Goal: Task Accomplishment & Management: Manage account settings

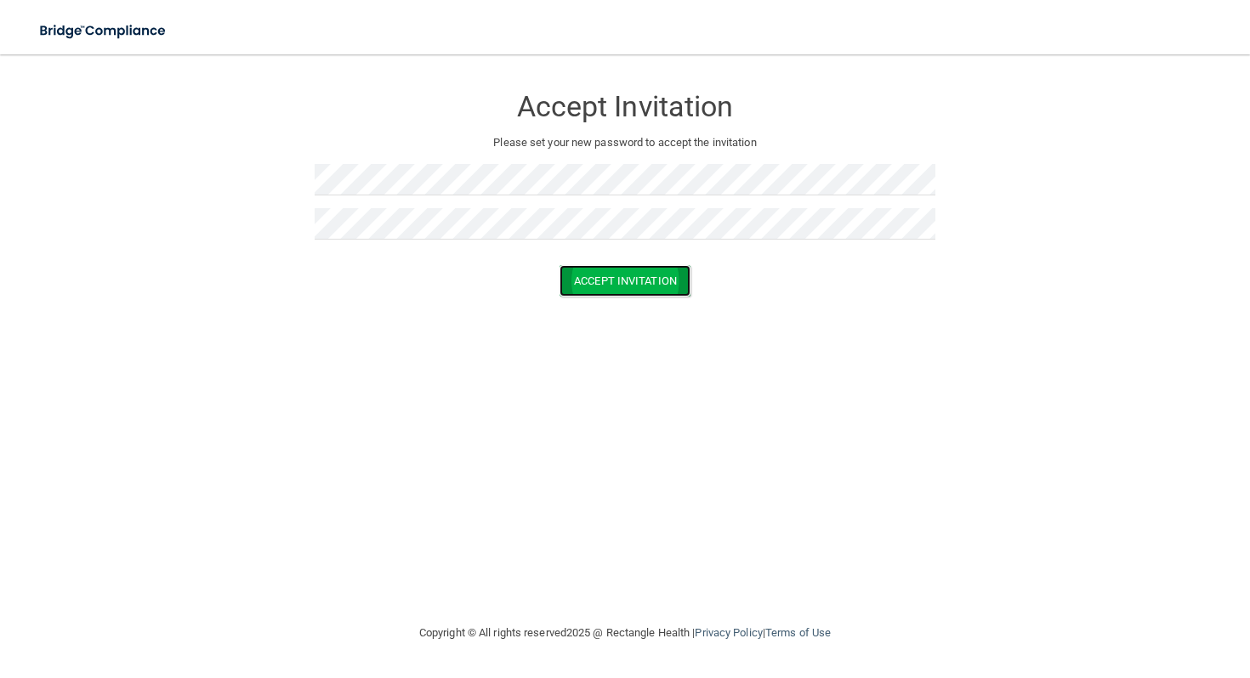
click at [612, 269] on button "Accept Invitation" at bounding box center [624, 280] width 131 height 31
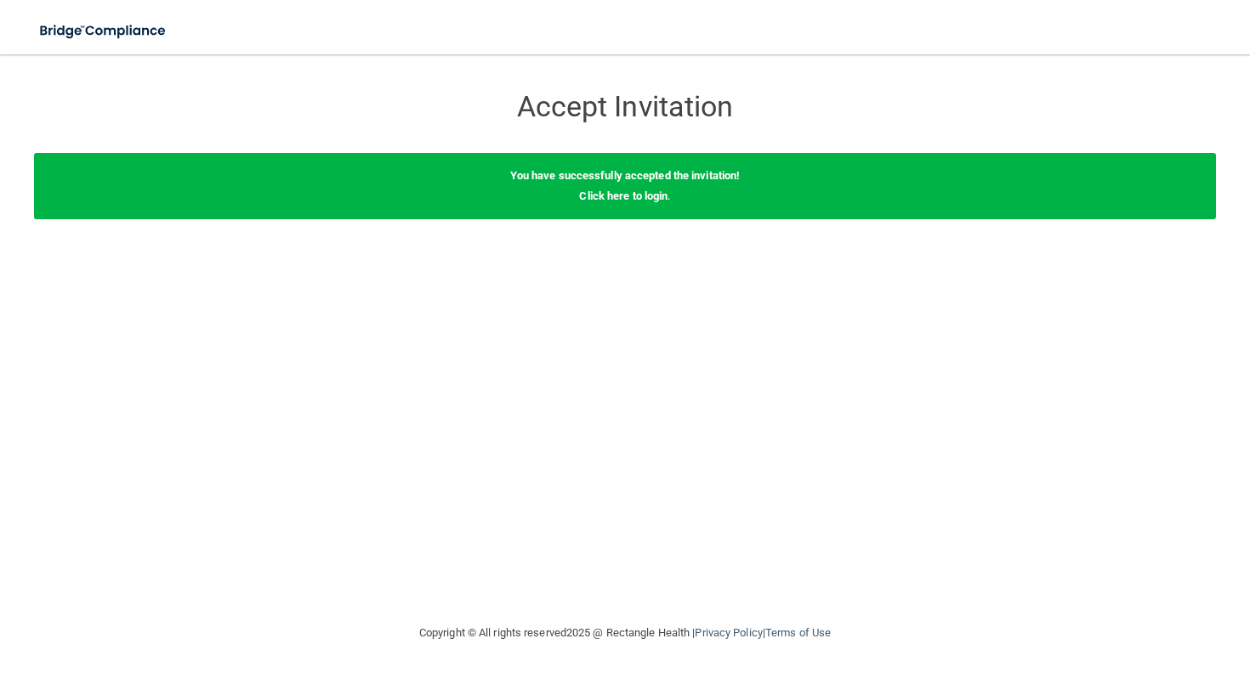
click at [644, 184] on div "You have successfully accepted the invitation! Click here to login ." at bounding box center [625, 186] width 1182 height 66
click at [644, 202] on div "You have successfully accepted the invitation! Click here to login ." at bounding box center [625, 186] width 1182 height 66
click at [642, 196] on link "Click here to login" at bounding box center [623, 196] width 88 height 13
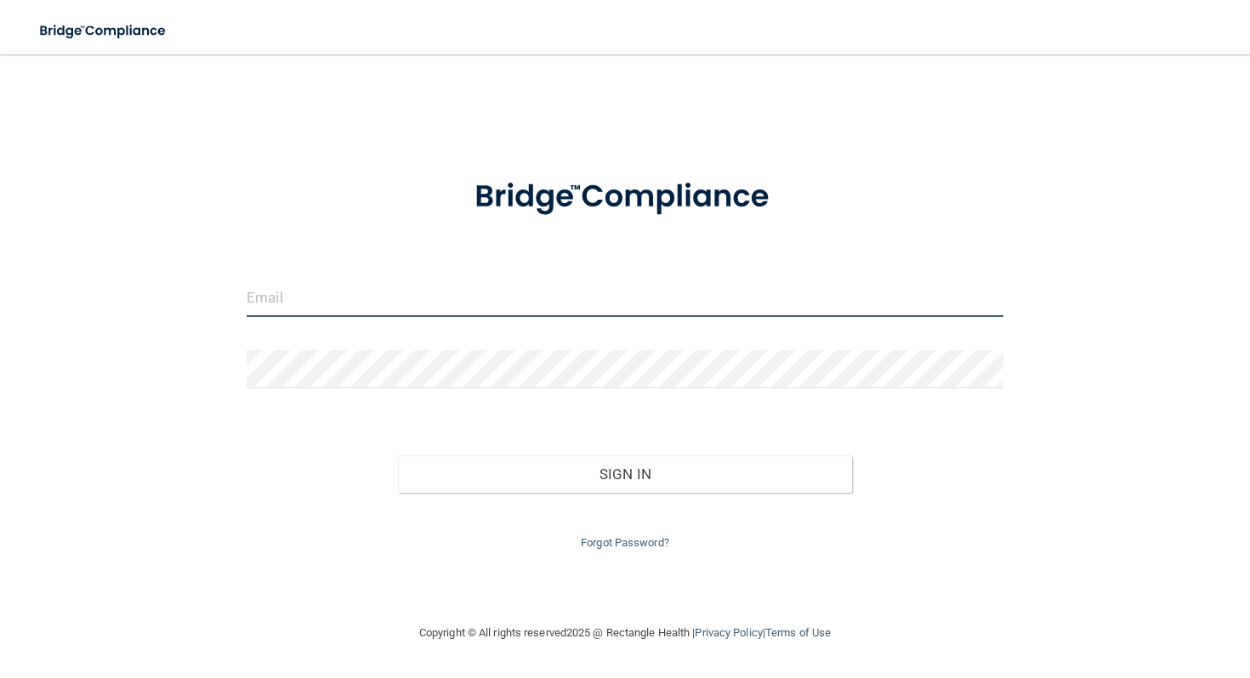
click at [446, 306] on input "email" at bounding box center [625, 298] width 757 height 38
click at [445, 300] on input "email" at bounding box center [625, 298] width 757 height 38
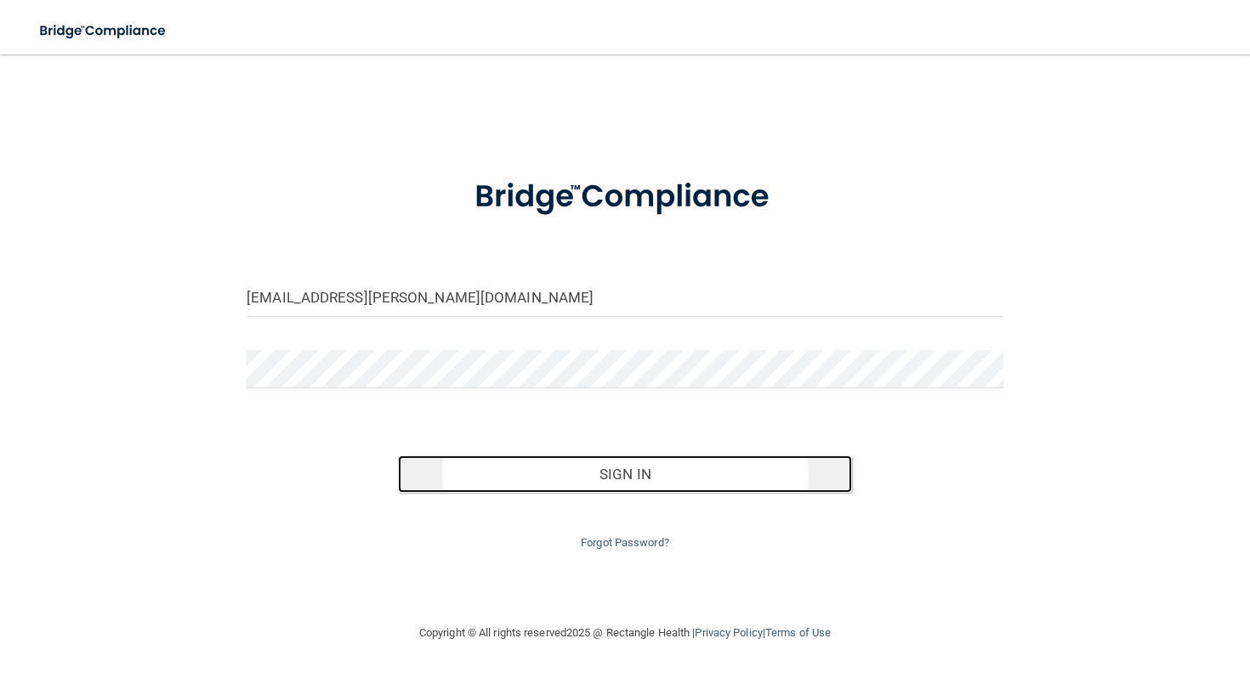
click at [547, 472] on button "Sign In" at bounding box center [625, 474] width 454 height 37
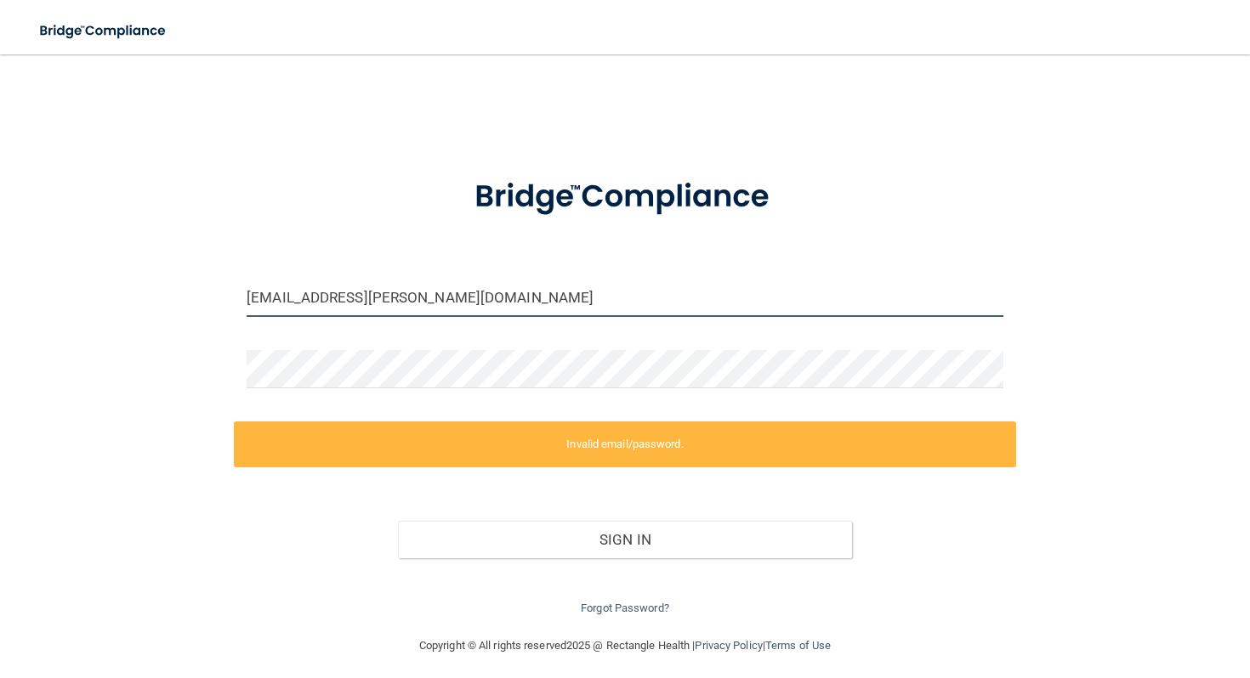
click at [437, 303] on input "[EMAIL_ADDRESS][PERSON_NAME][DOMAIN_NAME]" at bounding box center [625, 298] width 757 height 38
click at [189, 320] on div "[EMAIL_ADDRESS][PERSON_NAME][DOMAIN_NAME] Invalid email/password. You don't hav…" at bounding box center [625, 345] width 1182 height 548
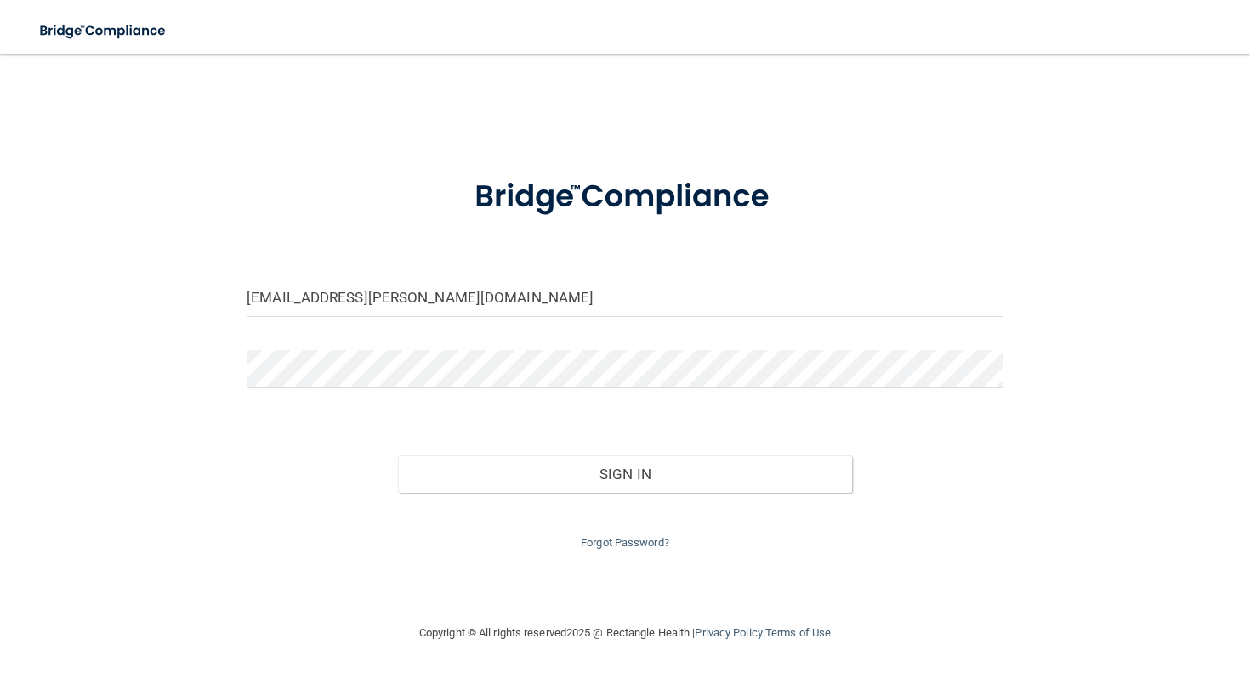
click at [274, 429] on div "Sign In" at bounding box center [625, 457] width 782 height 71
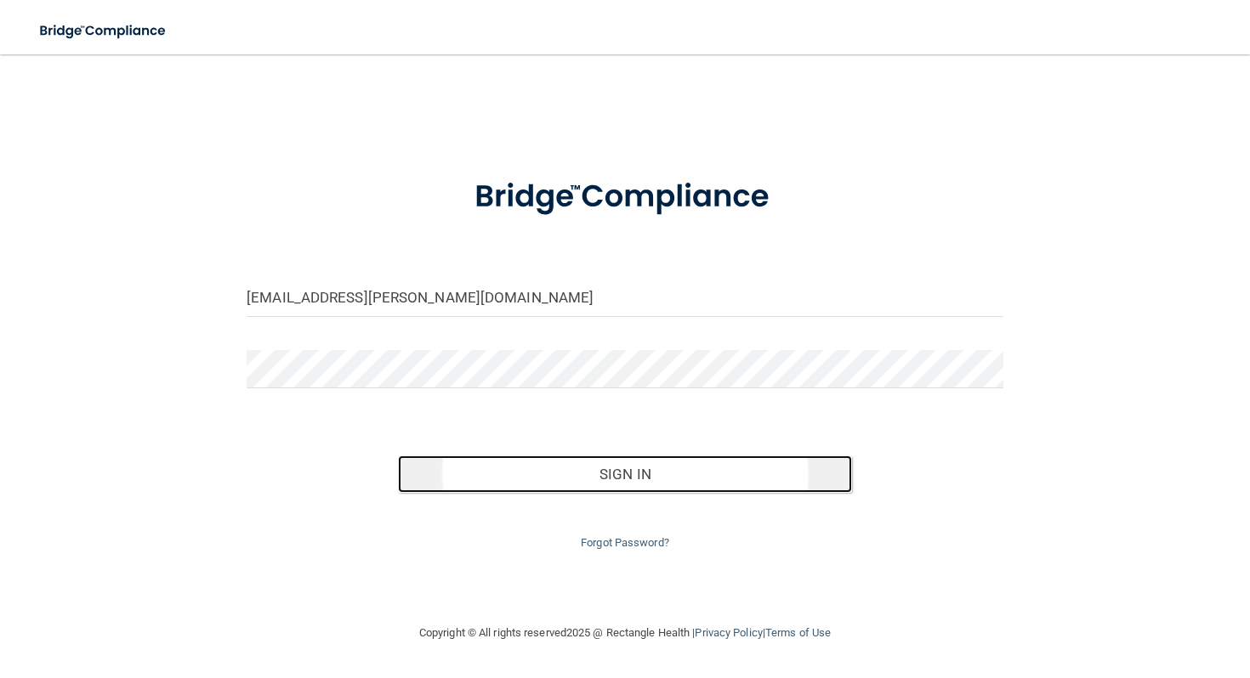
click at [501, 479] on button "Sign In" at bounding box center [625, 474] width 454 height 37
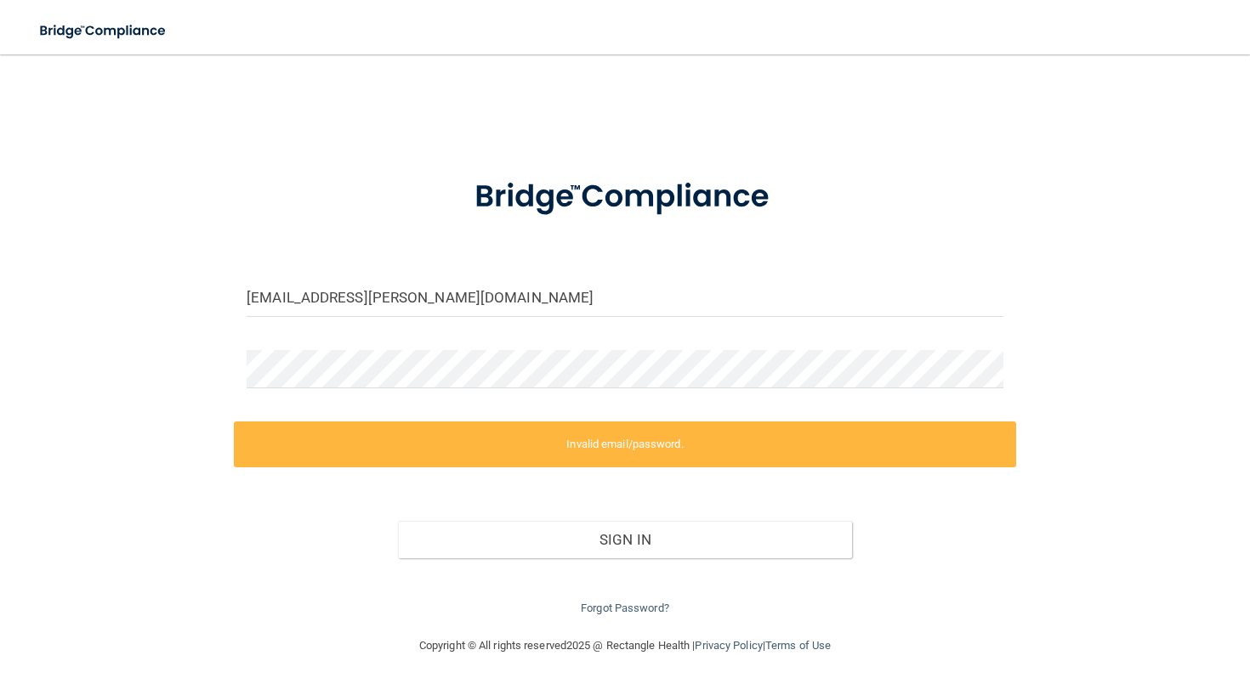
click at [596, 440] on label "Invalid email/password." at bounding box center [625, 445] width 782 height 46
click at [595, 480] on div "Invalid email/password. You don't have permission to access that page. Sign In …" at bounding box center [625, 521] width 782 height 198
click at [465, 285] on input "[EMAIL_ADDRESS][PERSON_NAME][DOMAIN_NAME]" at bounding box center [625, 298] width 757 height 38
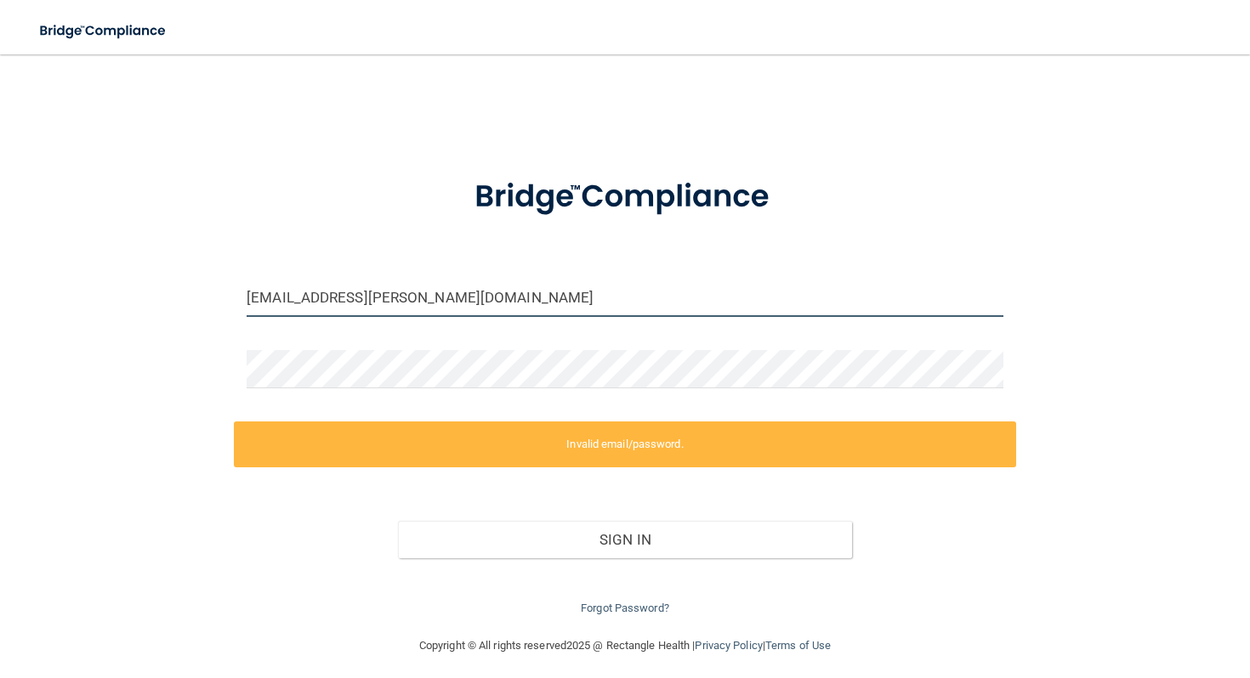
click at [465, 285] on input "[EMAIL_ADDRESS][PERSON_NAME][DOMAIN_NAME]" at bounding box center [625, 298] width 757 height 38
click at [280, 302] on input "[EMAIL_ADDRESS][PERSON_NAME][DOMAIN_NAME]" at bounding box center [625, 298] width 757 height 38
click at [278, 302] on input "[EMAIL_ADDRESS][PERSON_NAME][DOMAIN_NAME]" at bounding box center [625, 298] width 757 height 38
click at [275, 302] on input "[EMAIL_ADDRESS][PERSON_NAME][DOMAIN_NAME]" at bounding box center [625, 298] width 757 height 38
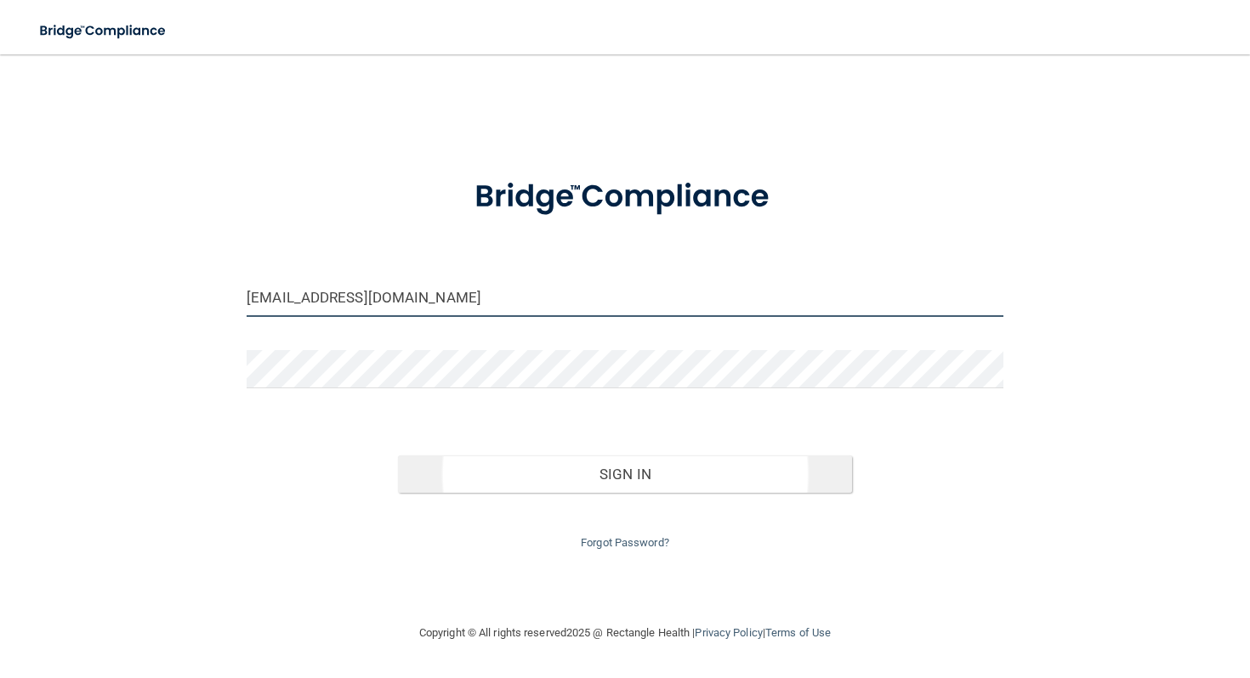
type input "[EMAIL_ADDRESS][DOMAIN_NAME]"
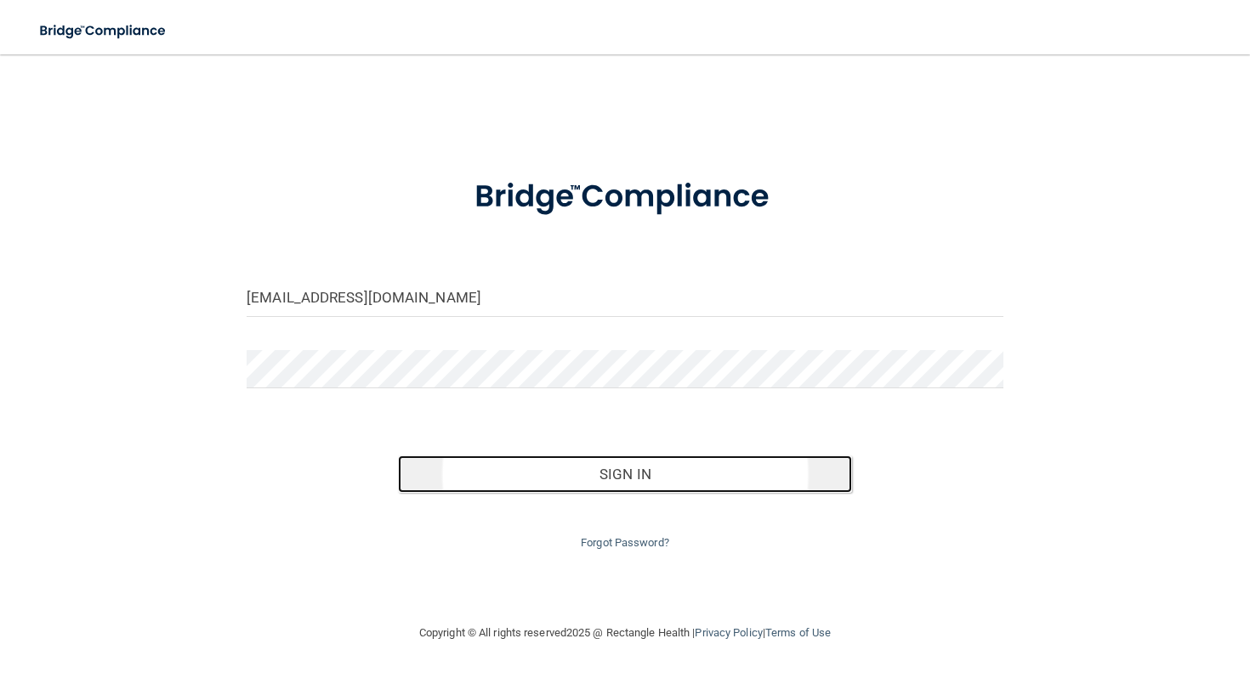
click at [594, 472] on button "Sign In" at bounding box center [625, 474] width 454 height 37
